Goal: Transaction & Acquisition: Purchase product/service

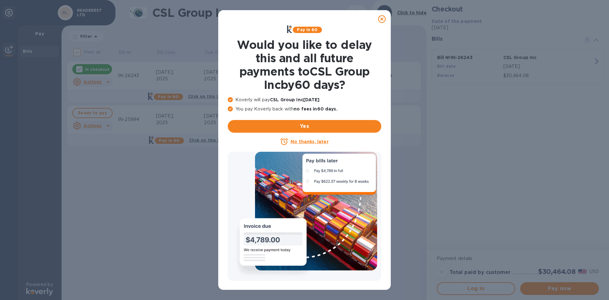
click at [382, 19] on icon at bounding box center [382, 19] width 8 height 8
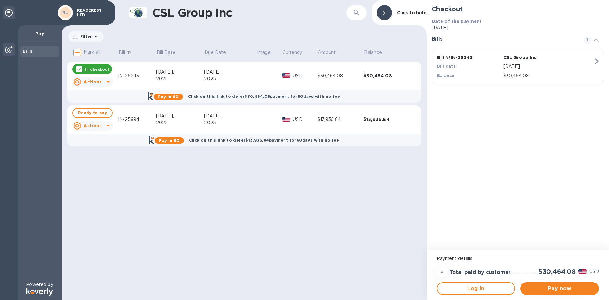
drag, startPoint x: 98, startPoint y: 118, endPoint x: 98, endPoint y: 122, distance: 3.5
click at [98, 122] on div "Ready to pay Actions" at bounding box center [92, 119] width 43 height 25
click at [98, 124] on u "Actions" at bounding box center [92, 125] width 18 height 5
click at [157, 174] on div at bounding box center [304, 150] width 609 height 300
click at [103, 84] on div at bounding box center [108, 82] width 10 height 10
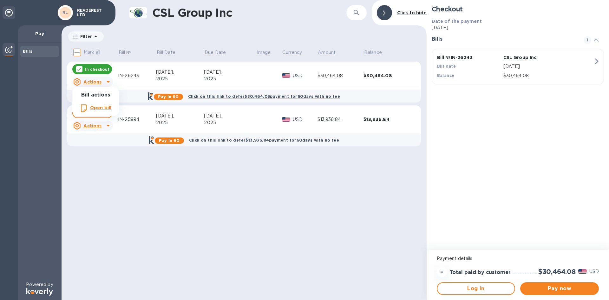
click at [97, 107] on b "Open bill" at bounding box center [100, 107] width 21 height 5
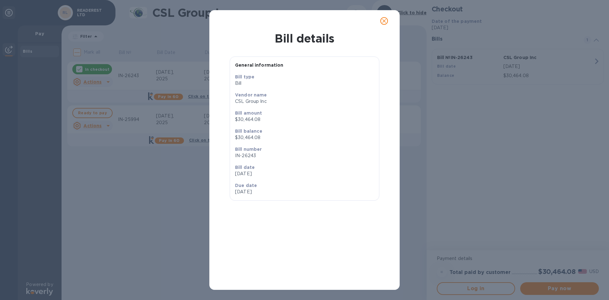
click at [382, 19] on icon "close" at bounding box center [384, 21] width 4 height 4
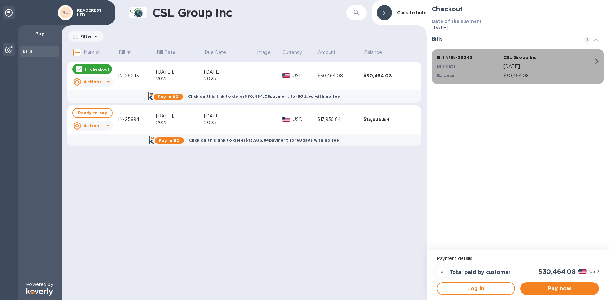
click at [575, 78] on p "$30,464.08" at bounding box center [548, 75] width 90 height 7
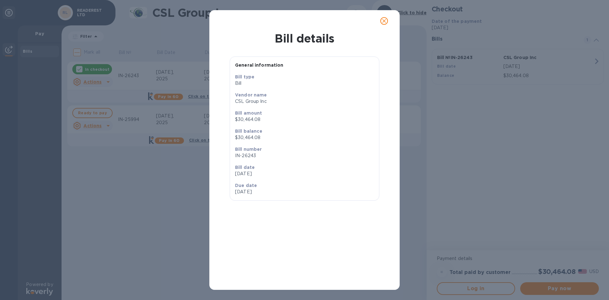
click at [384, 22] on icon "close" at bounding box center [384, 21] width 6 height 6
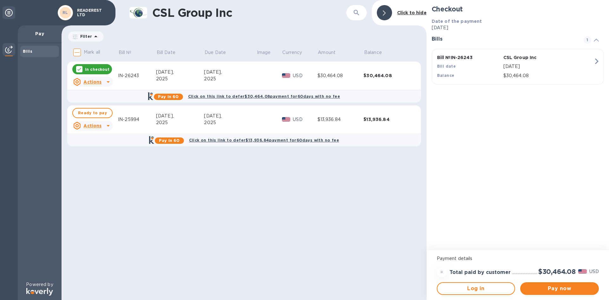
click at [364, 127] on td "$13,936.84" at bounding box center [340, 119] width 46 height 29
drag, startPoint x: 363, startPoint y: 121, endPoint x: 333, endPoint y: 125, distance: 30.6
click at [363, 121] on div "$13,936.84" at bounding box center [340, 119] width 46 height 7
click at [105, 113] on button "Ready to pay" at bounding box center [92, 113] width 40 height 10
click at [98, 70] on p "In checkout" at bounding box center [97, 69] width 24 height 5
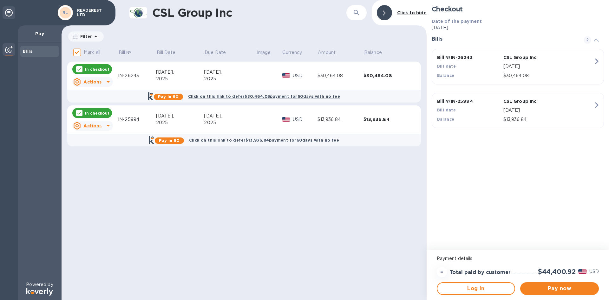
checkbox input "false"
click at [535, 288] on span "Pay now" at bounding box center [559, 288] width 68 height 8
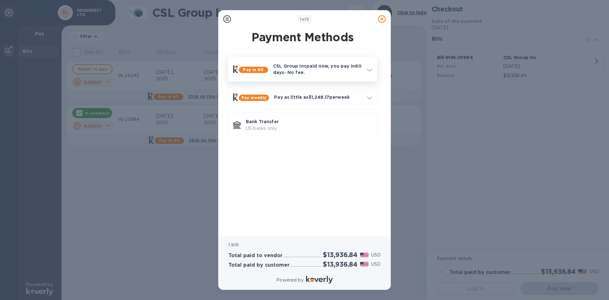
click at [321, 73] on p "CSL Group Inc paid now, you pay [DATE] - No fee." at bounding box center [317, 69] width 89 height 13
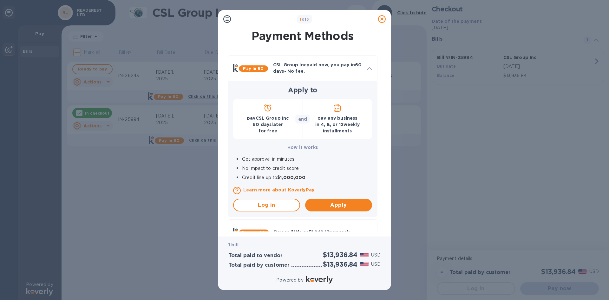
click at [294, 192] on p "Learn more about KoverlyPay" at bounding box center [307, 189] width 129 height 6
